Goal: Task Accomplishment & Management: Manage account settings

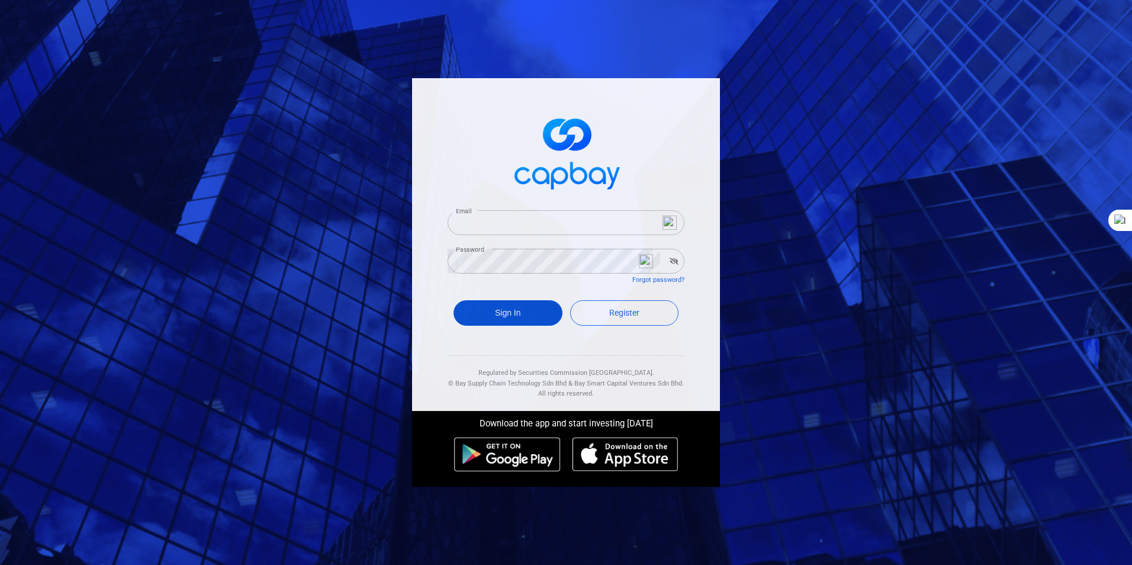
type input "[EMAIL_ADDRESS][DOMAIN_NAME]"
click at [505, 311] on button "Sign In" at bounding box center [507, 312] width 109 height 25
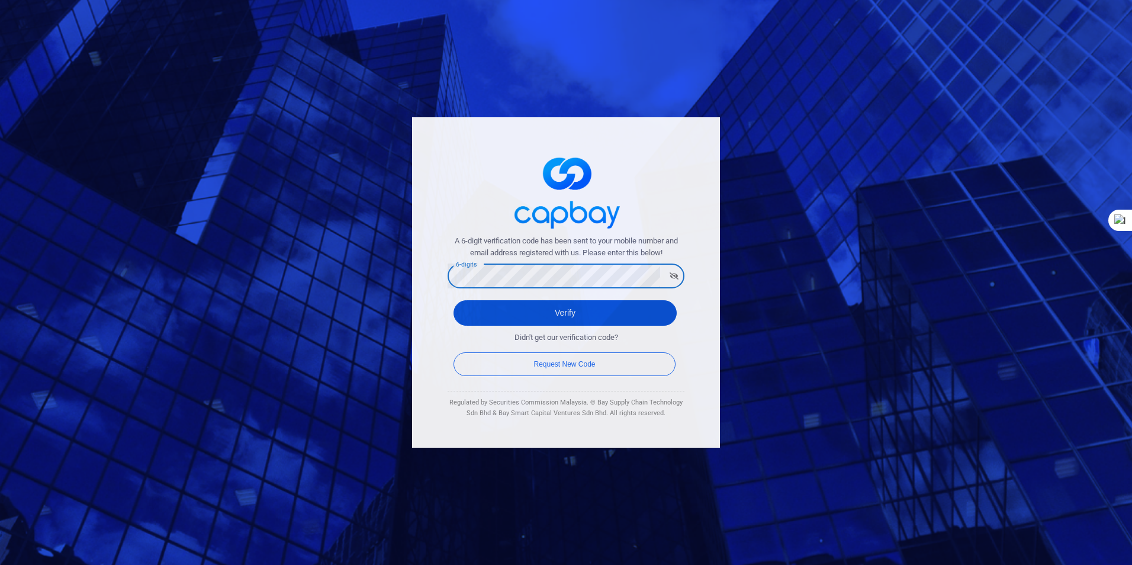
click at [575, 307] on button "Verify" at bounding box center [564, 312] width 223 height 25
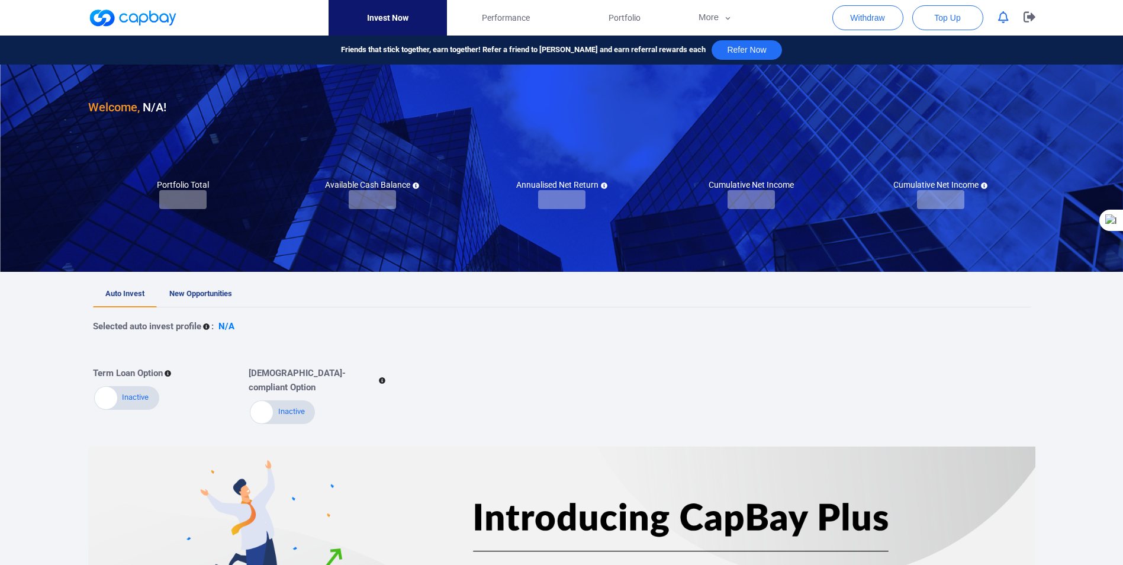
checkbox input "true"
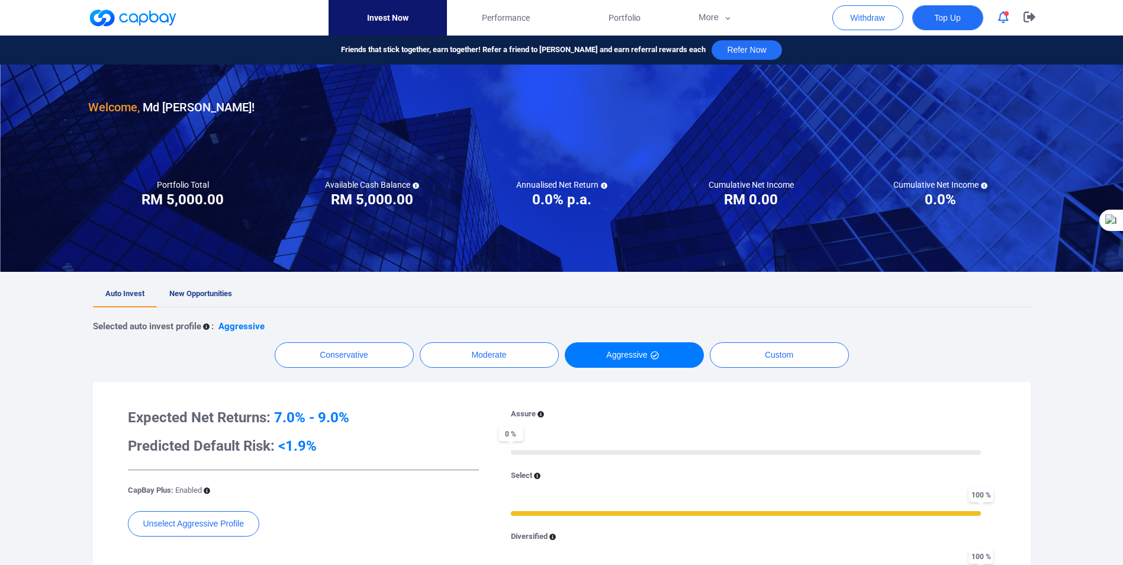
click at [944, 14] on span "Top Up" at bounding box center [947, 18] width 26 height 12
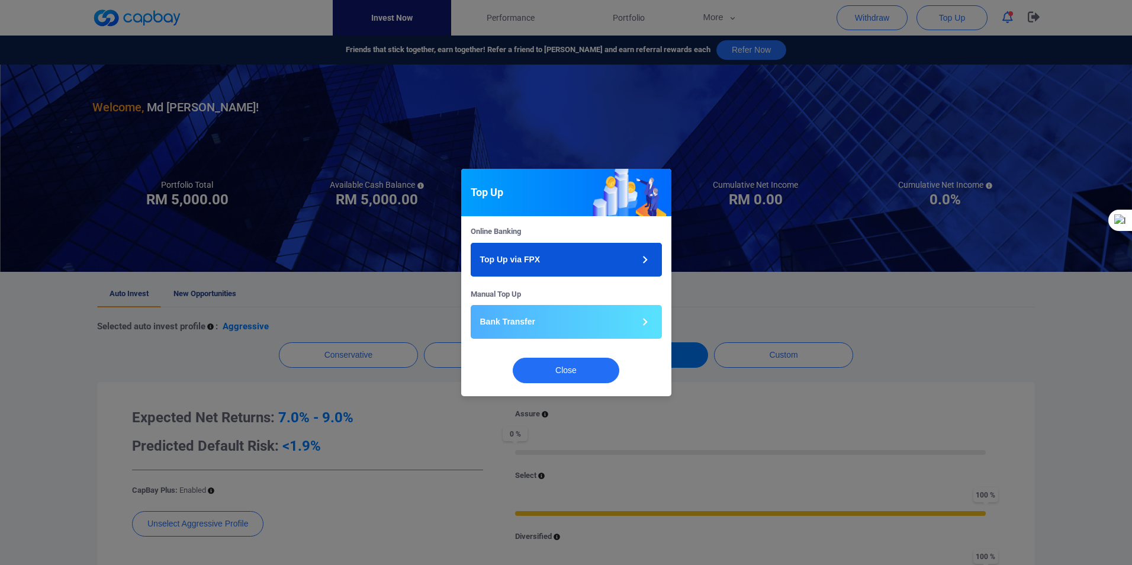
click at [649, 259] on icon "button" at bounding box center [645, 259] width 15 height 15
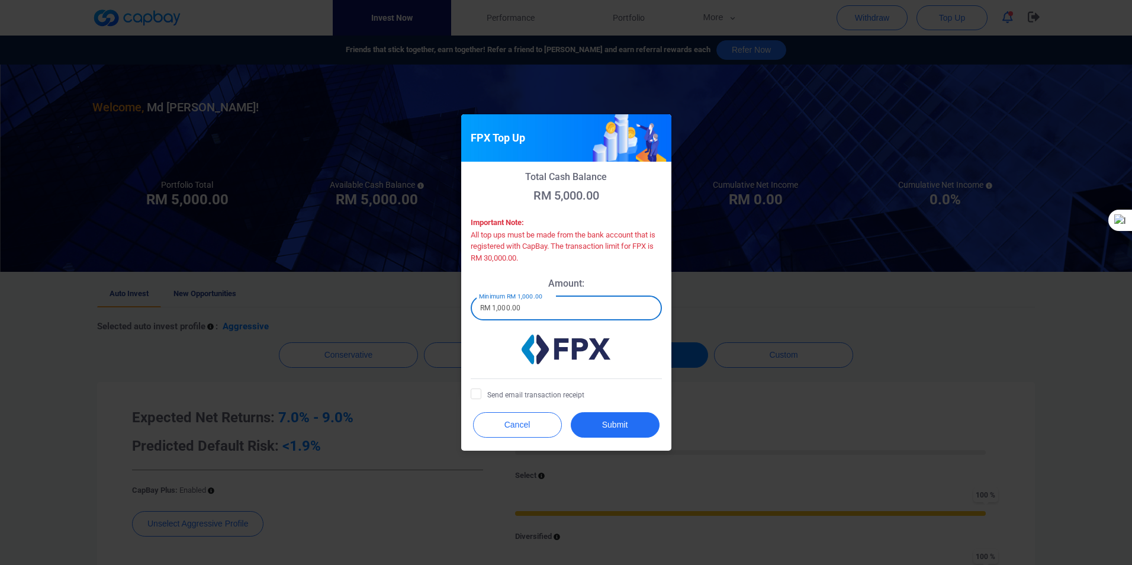
click at [555, 303] on input "RM 1,000.00" at bounding box center [566, 307] width 191 height 25
drag, startPoint x: 492, startPoint y: 308, endPoint x: 516, endPoint y: 299, distance: 25.3
click at [499, 307] on input "RM 1,000.00" at bounding box center [566, 307] width 191 height 25
type input "RM 6,000.00"
click at [476, 394] on icon at bounding box center [475, 393] width 7 height 5
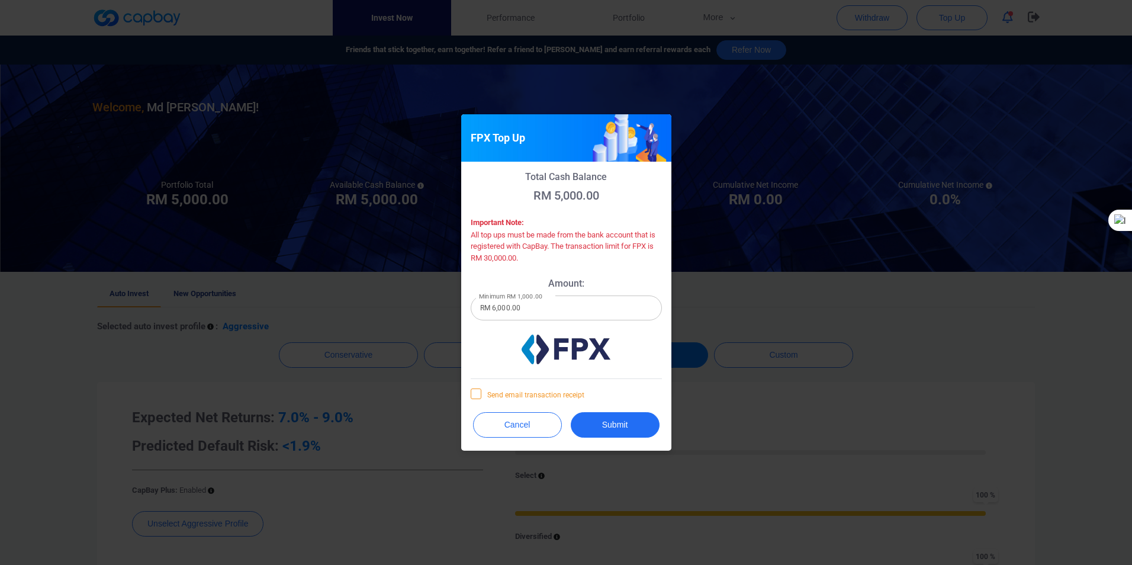
click at [0, 0] on input "Send email transaction receipt" at bounding box center [0, 0] width 0 height 0
click at [604, 422] on button "Submit" at bounding box center [615, 424] width 89 height 25
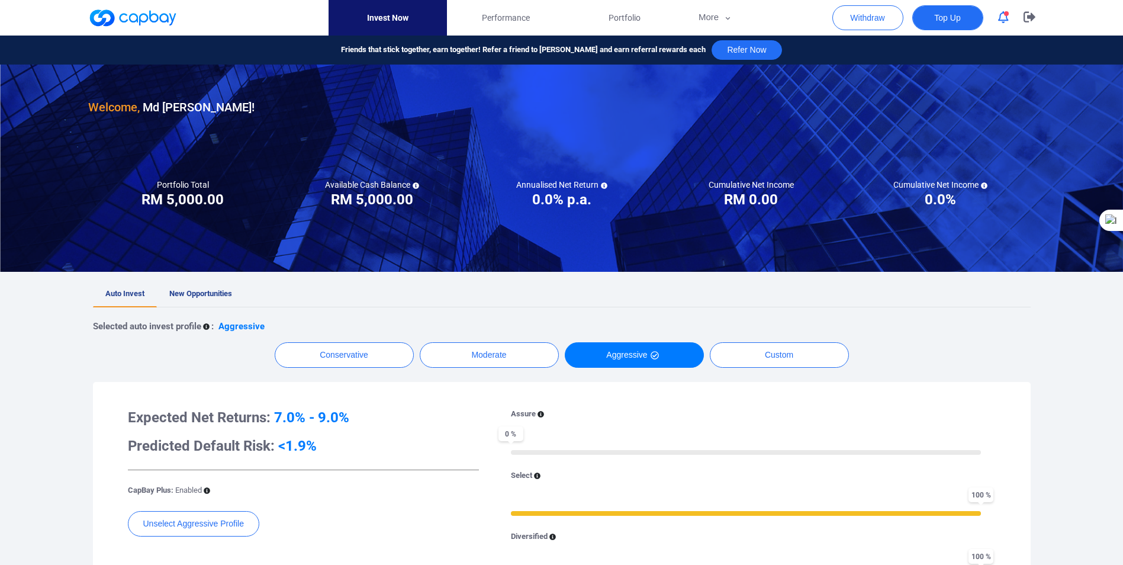
click at [942, 15] on span "Top Up" at bounding box center [947, 18] width 26 height 12
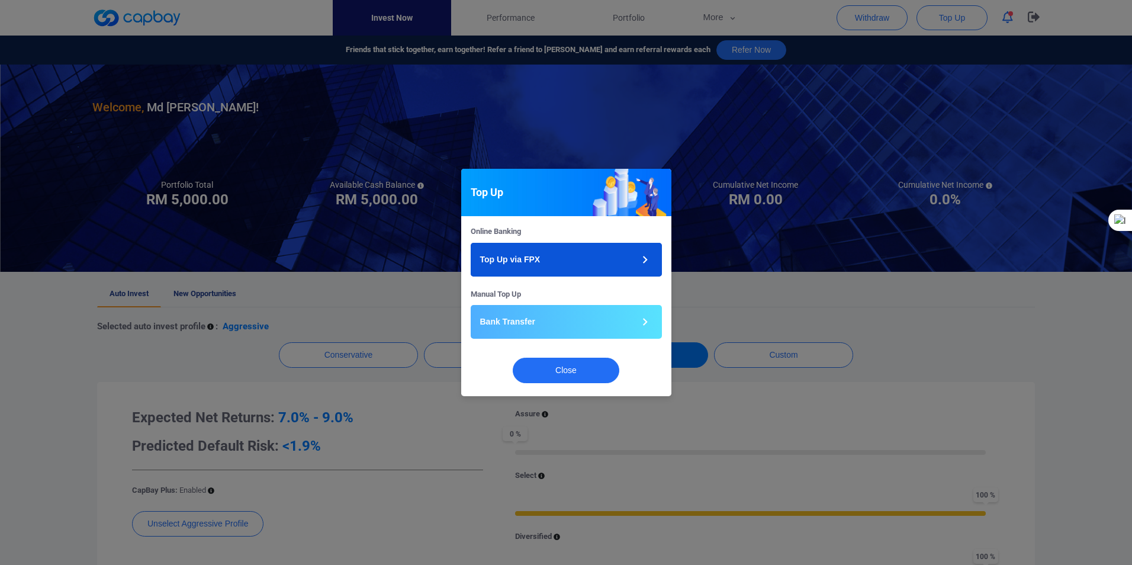
click at [649, 258] on icon "button" at bounding box center [645, 259] width 15 height 15
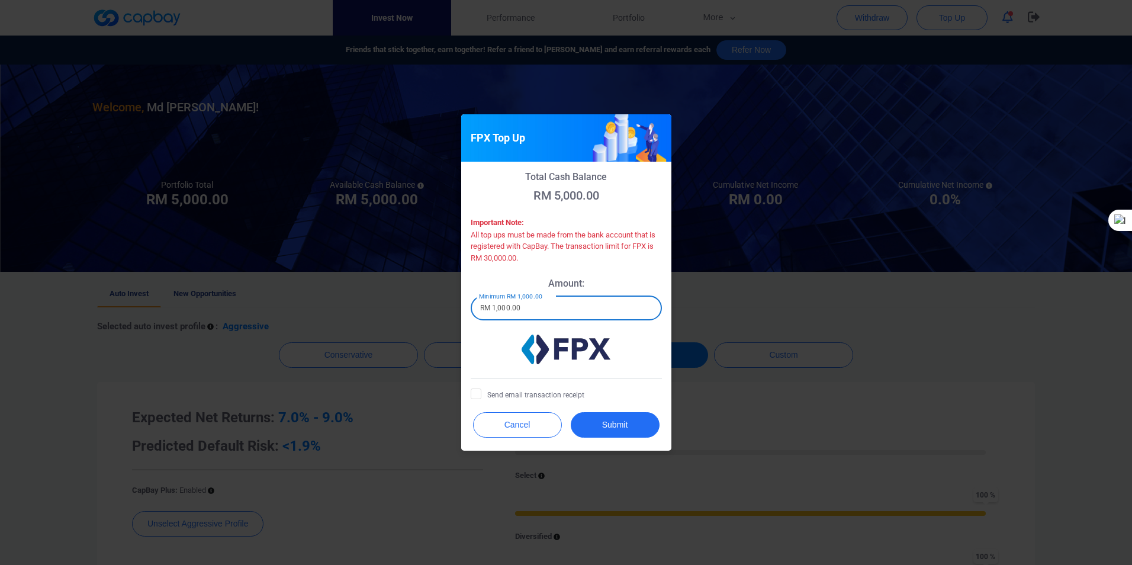
click at [494, 310] on input "RM 1,000.00" at bounding box center [566, 307] width 191 height 25
click at [534, 308] on input "RM 5,000.00" at bounding box center [566, 307] width 191 height 25
type input "RM 5,000.00"
click at [618, 423] on button "Submit" at bounding box center [615, 424] width 89 height 25
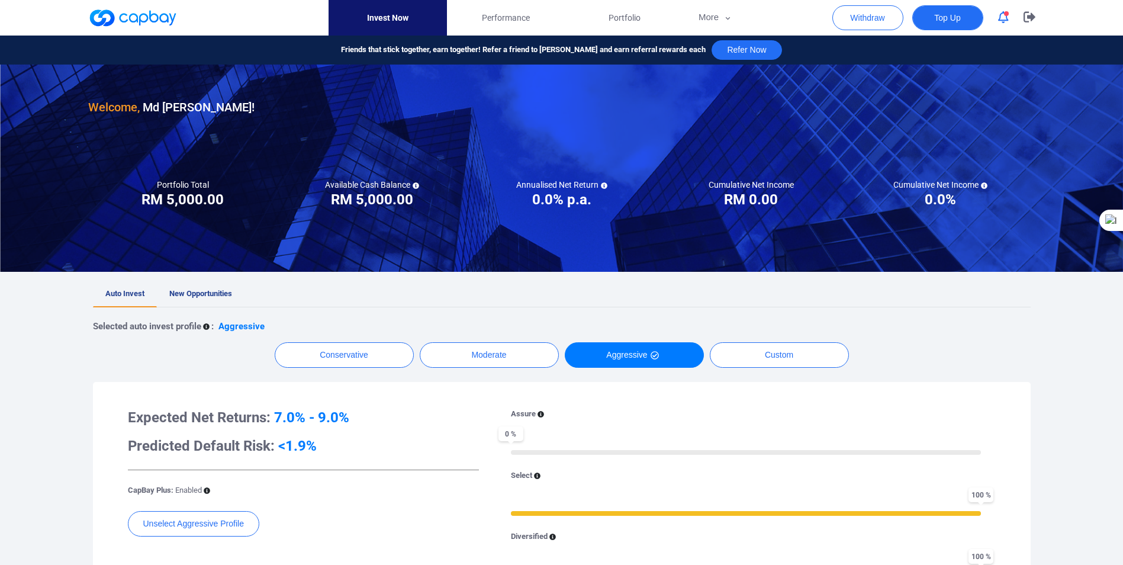
click at [946, 20] on span "Top Up" at bounding box center [947, 18] width 26 height 12
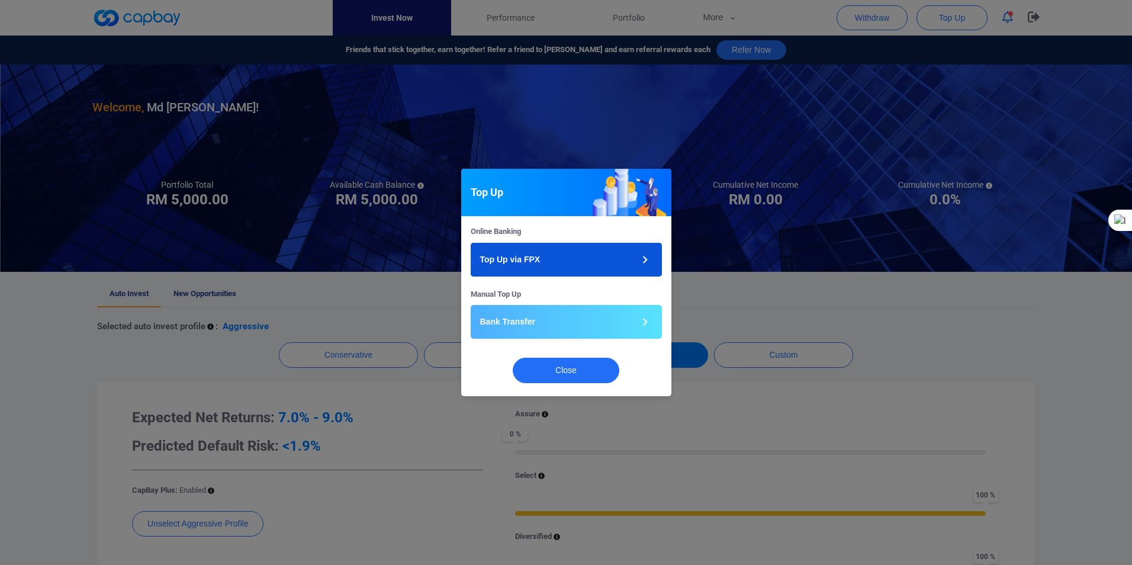
click at [638, 259] on icon "button" at bounding box center [645, 259] width 15 height 15
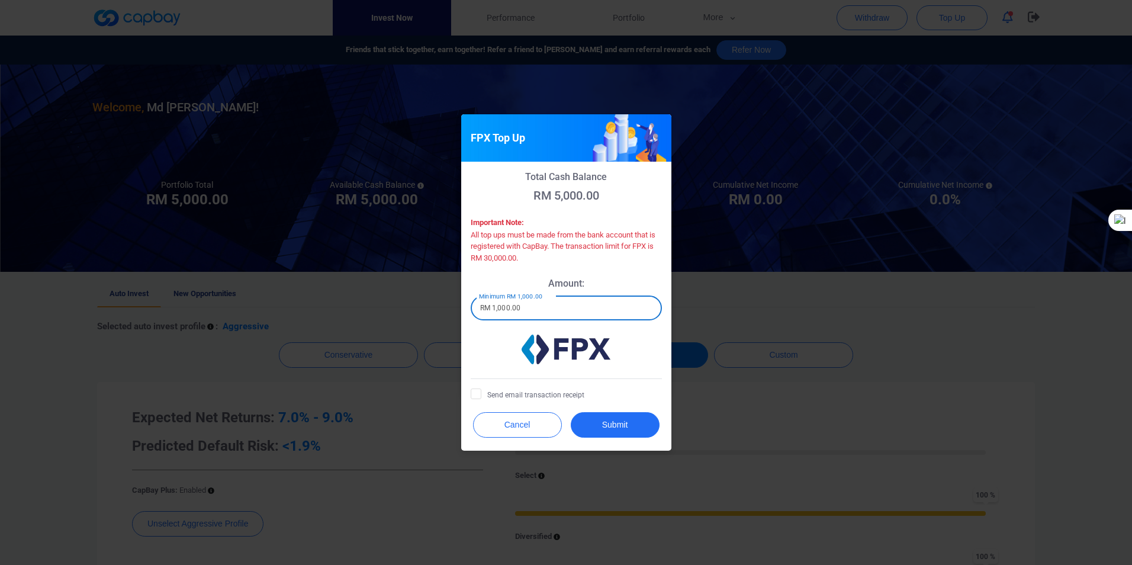
click at [491, 306] on input "RM 1,000.00" at bounding box center [566, 307] width 191 height 25
type input "RM 6,000.00"
click at [477, 394] on icon at bounding box center [475, 392] width 9 height 9
click at [0, 0] on input "Send email transaction receipt" at bounding box center [0, 0] width 0 height 0
click at [616, 423] on button "Submit" at bounding box center [615, 424] width 89 height 25
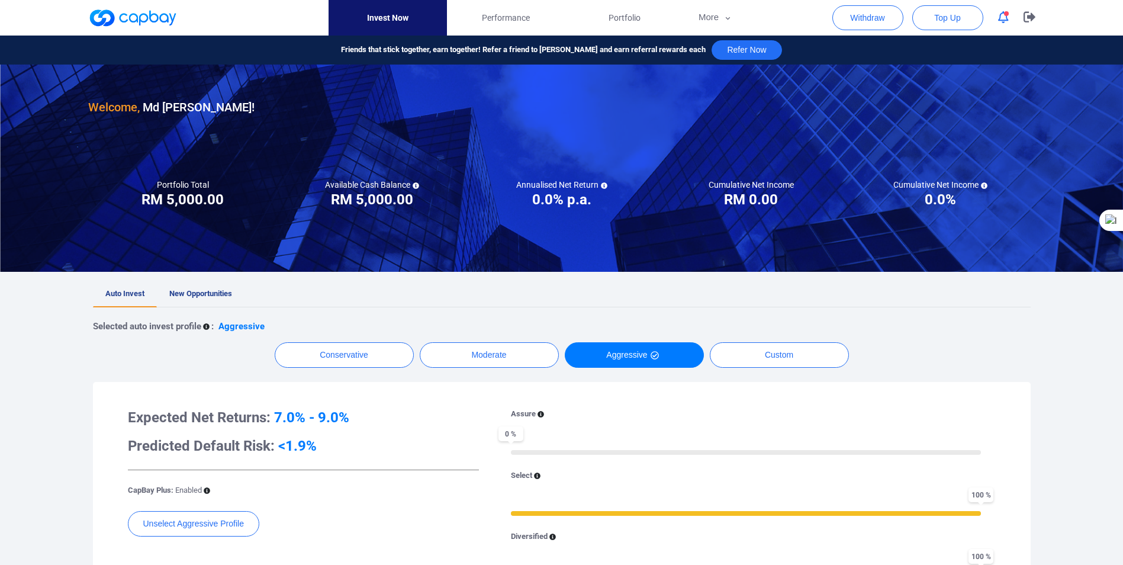
click at [1004, 15] on span "button" at bounding box center [1006, 13] width 5 height 5
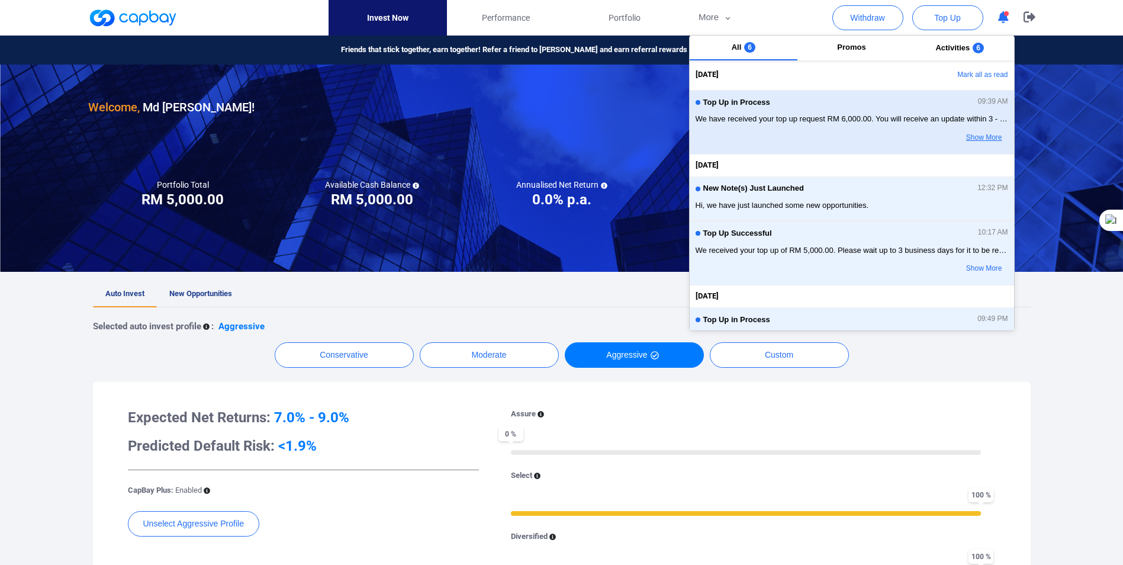
click at [977, 135] on button "Show More" at bounding box center [961, 138] width 94 height 20
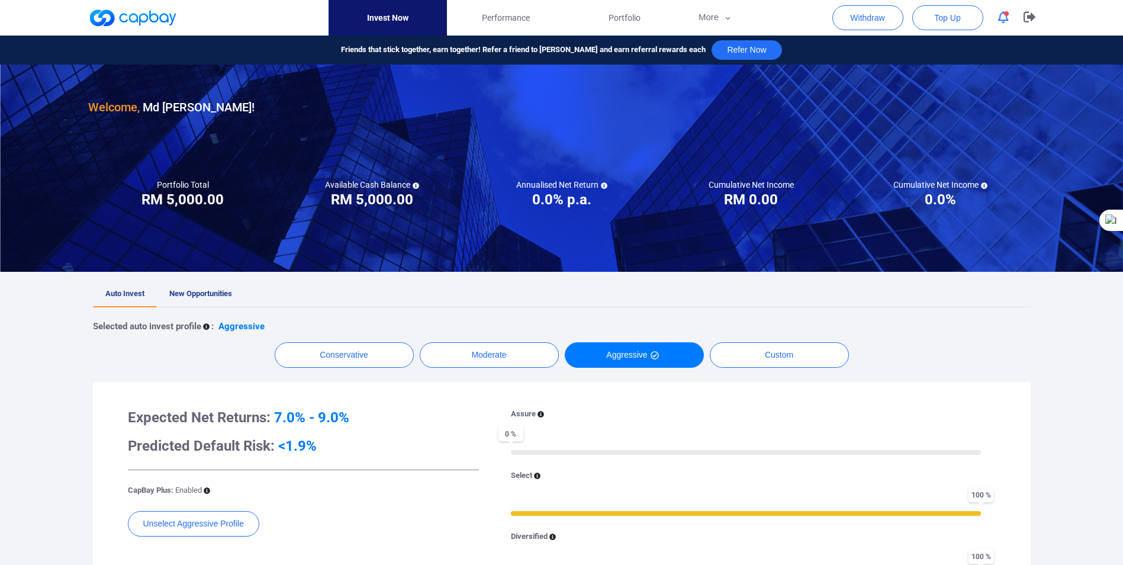
click at [523, 92] on div "Welcome, Md Bahaman Bin Ibrahim !" at bounding box center [561, 91] width 947 height 52
click at [1031, 15] on icon "button" at bounding box center [1030, 17] width 12 height 11
